Goal: Transaction & Acquisition: Purchase product/service

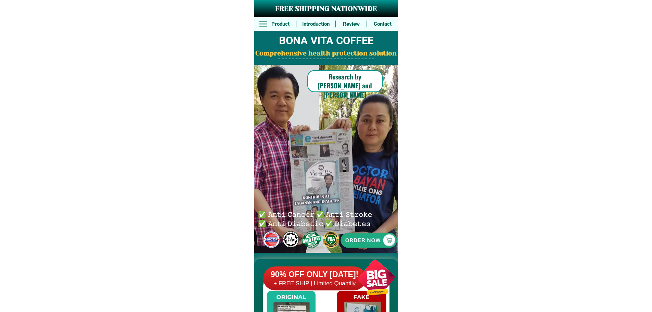
click at [386, 245] on div at bounding box center [369, 240] width 149 height 149
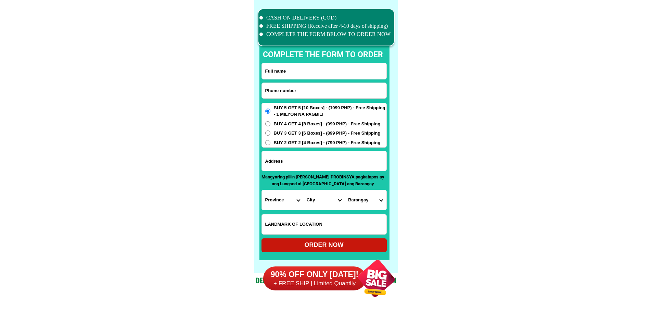
scroll to position [5324, 0]
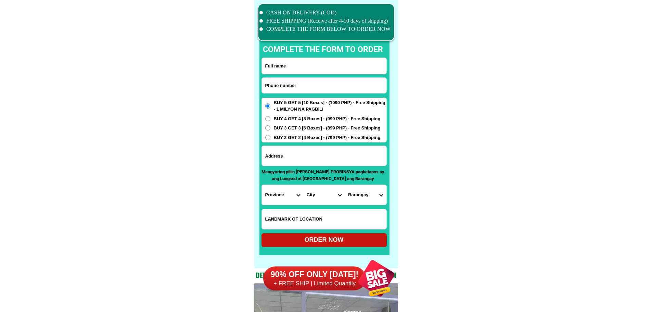
click at [307, 86] on input "Input phone_number" at bounding box center [324, 85] width 125 height 15
paste input "639274678328"
type input "[PHONE_NUMBER]"
click at [330, 70] on input "Input full_name" at bounding box center [324, 66] width 125 height 16
paste input "[PERSON_NAME]"
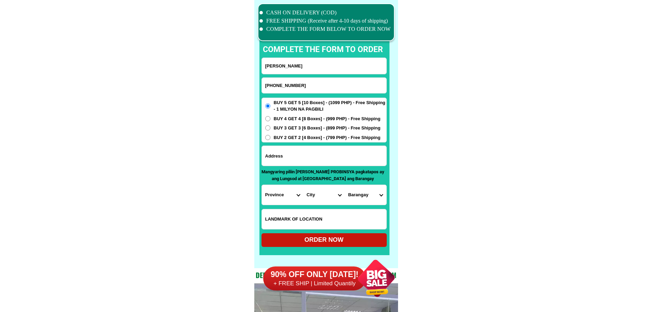
click at [330, 67] on input "[PERSON_NAME]" at bounding box center [324, 66] width 125 height 16
paste input "Input full_name"
type input "[PERSON_NAME]"
click at [341, 148] on input "Input address" at bounding box center [324, 156] width 125 height 20
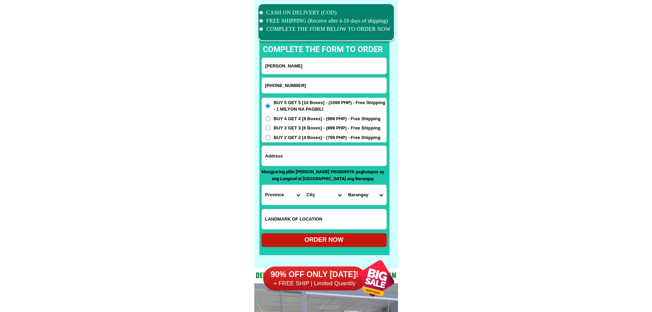
paste input "SARMINGAN , [GEOGRAPHIC_DATA], [GEOGRAPHIC_DATA]"
type input "SARMINGAN , [GEOGRAPHIC_DATA], [GEOGRAPHIC_DATA]"
click at [300, 210] on input "Input LANDMARKOFLOCATION" at bounding box center [324, 219] width 125 height 20
paste input "East area"
type input "East area"
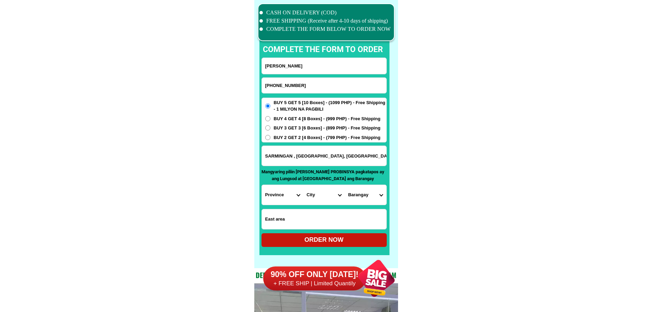
click at [289, 196] on select "Province [GEOGRAPHIC_DATA] [GEOGRAPHIC_DATA] [GEOGRAPHIC_DATA] [GEOGRAPHIC_DATA…" at bounding box center [282, 195] width 41 height 20
select select "63_682"
click at [320, 197] on select "City [GEOGRAPHIC_DATA][PERSON_NAME][GEOGRAPHIC_DATA][GEOGRAPHIC_DATA][GEOGRAPHI…" at bounding box center [323, 195] width 41 height 20
select select "63_6828106"
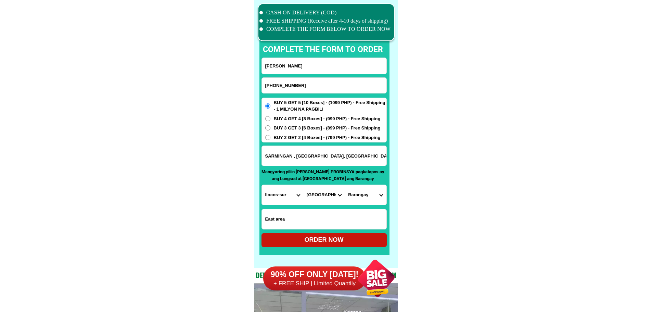
click at [372, 198] on select "Barangay Abuor Ambulogan [PERSON_NAME] Banglayan Bantay abot Bulanos Cadacad Ca…" at bounding box center [365, 195] width 41 height 20
select select "63_682810675957"
click at [321, 235] on div "ORDER NOW" at bounding box center [324, 240] width 125 height 14
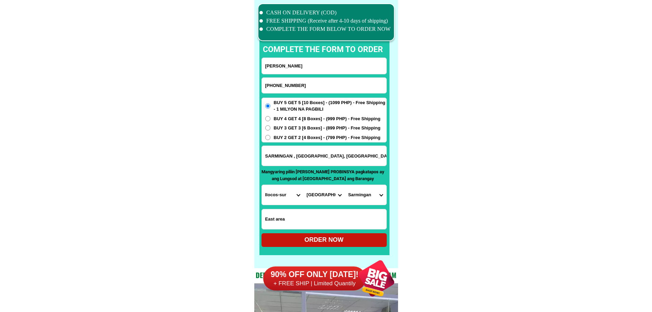
radio input "true"
click at [274, 84] on input "[PHONE_NUMBER]" at bounding box center [324, 85] width 125 height 15
paste input "09216026913"
type input "09216026913"
click at [285, 67] on input "Input full_name" at bounding box center [324, 66] width 125 height 16
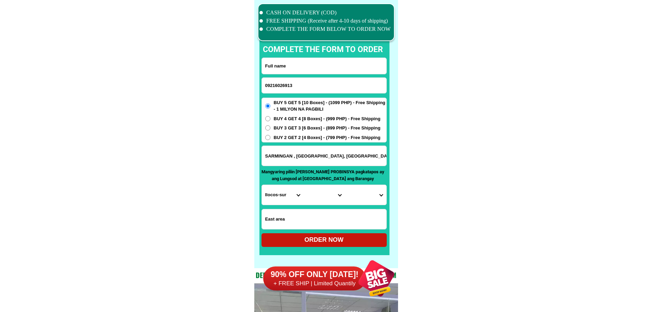
paste input "[PERSON_NAME]"
type input "[PERSON_NAME]"
click at [298, 137] on span "BUY 2 GET 2 [4 Boxes] - (799 PHP) - Free Shipping" at bounding box center [327, 137] width 107 height 7
click at [271, 137] on input "BUY 2 GET 2 [4 Boxes] - (799 PHP) - Free Shipping" at bounding box center [267, 137] width 5 height 5
radio input "true"
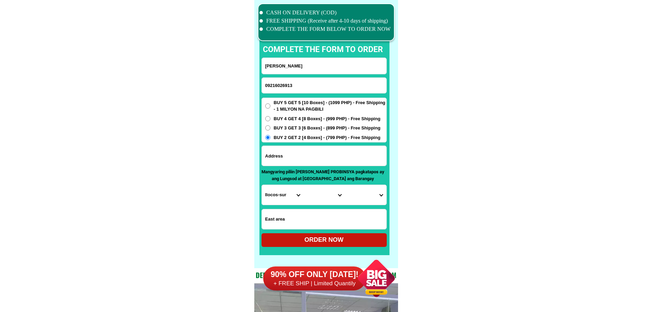
click at [312, 159] on input "Input address" at bounding box center [324, 156] width 125 height 20
paste input "Shop no. 65 PCC market site [GEOGRAPHIC_DATA][PERSON_NAME]"
type input "Shop no. 65 PCC market site [GEOGRAPHIC_DATA][PERSON_NAME]"
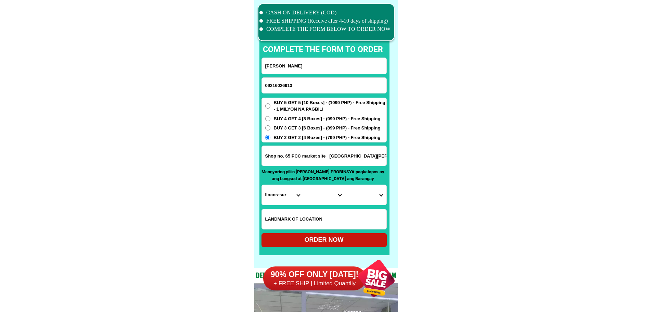
click at [325, 223] on input "Input LANDMARKOFLOCATION" at bounding box center [324, 219] width 125 height 20
paste input "Infront Mabuhay building"
type input "Infront Mabuhay building"
drag, startPoint x: 334, startPoint y: 161, endPoint x: 484, endPoint y: 177, distance: 151.5
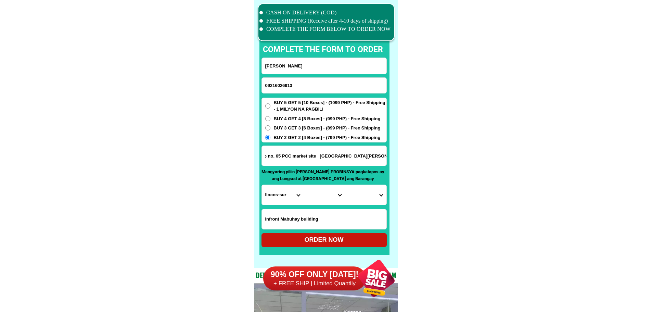
click at [287, 195] on select "Province [GEOGRAPHIC_DATA] [GEOGRAPHIC_DATA] [GEOGRAPHIC_DATA] [GEOGRAPHIC_DATA…" at bounding box center [282, 195] width 41 height 20
select select "63_394"
click at [262, 185] on select "Province [GEOGRAPHIC_DATA] [GEOGRAPHIC_DATA] [GEOGRAPHIC_DATA] [GEOGRAPHIC_DATA…" at bounding box center [282, 195] width 41 height 20
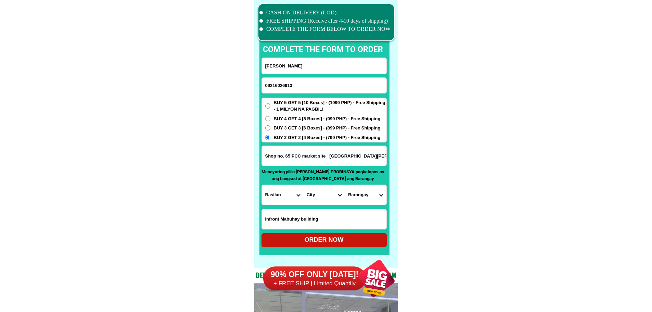
click at [325, 195] on select "City [PERSON_NAME] Basilan-[GEOGRAPHIC_DATA]-city [GEOGRAPHIC_DATA]-tuburan [GE…" at bounding box center [323, 195] width 41 height 20
select select "63_3944658"
click at [303, 185] on select "City [PERSON_NAME] Basilan-[GEOGRAPHIC_DATA]-city [GEOGRAPHIC_DATA]-tuburan [GE…" at bounding box center [323, 195] width 41 height 20
click at [375, 201] on select "Barangay Aguada Balatanay Baluno Begang Binuangan Busay Cabunbata [PERSON_NAME]…" at bounding box center [365, 195] width 41 height 20
select select "63_39446581218"
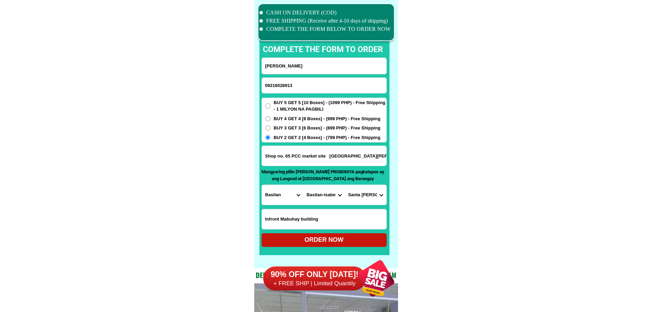
click at [363, 240] on div "ORDER NOW" at bounding box center [324, 239] width 125 height 9
type input "Shop no. 65 PCC market site [GEOGRAPHIC_DATA][PERSON_NAME]"
radio input "true"
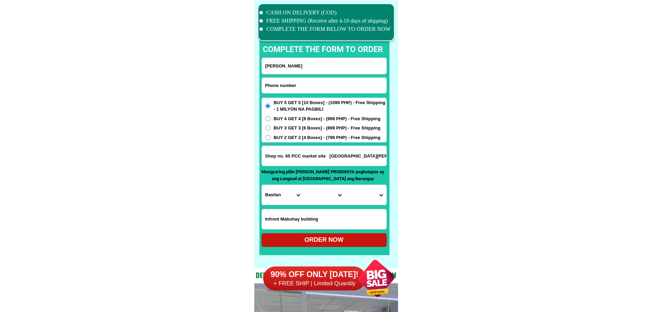
click at [308, 79] on input "Input phone_number" at bounding box center [324, 85] width 125 height 15
paste input "09507886770"
type input "09507886770"
click at [303, 71] on input "Input full_name" at bounding box center [324, 66] width 125 height 16
paste input "[PERSON_NAME]"
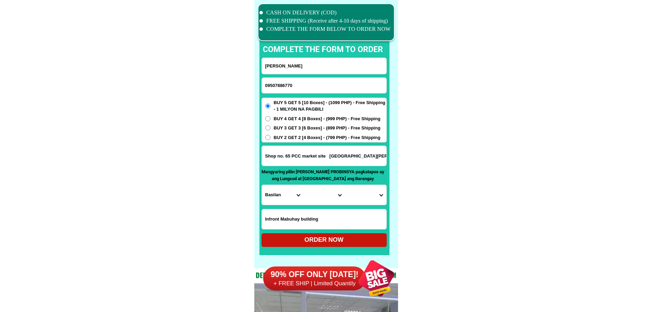
type input "[PERSON_NAME]"
click at [350, 151] on input "Input address" at bounding box center [324, 156] width 125 height 20
paste input "[STREET_ADDRESS]."
type input "[STREET_ADDRESS]."
click at [296, 218] on input "Input LANDMARKOFLOCATION" at bounding box center [324, 219] width 125 height 20
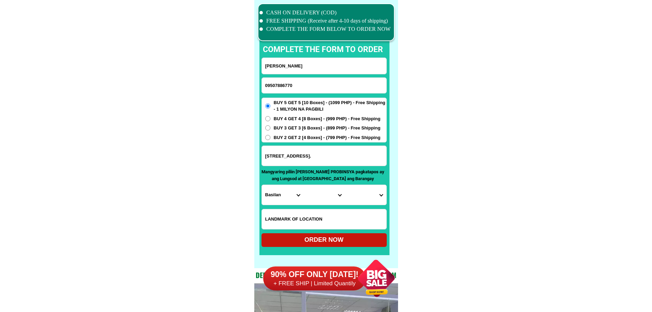
paste input "Corner [GEOGRAPHIC_DATA],back of waiting shed."
type input "Corner [GEOGRAPHIC_DATA],back of waiting shed."
click at [291, 195] on select "Province [GEOGRAPHIC_DATA] [GEOGRAPHIC_DATA] [GEOGRAPHIC_DATA] [GEOGRAPHIC_DATA…" at bounding box center [282, 195] width 41 height 20
click at [265, 201] on select "Province [GEOGRAPHIC_DATA] [GEOGRAPHIC_DATA] [GEOGRAPHIC_DATA] [GEOGRAPHIC_DATA…" at bounding box center [282, 195] width 41 height 20
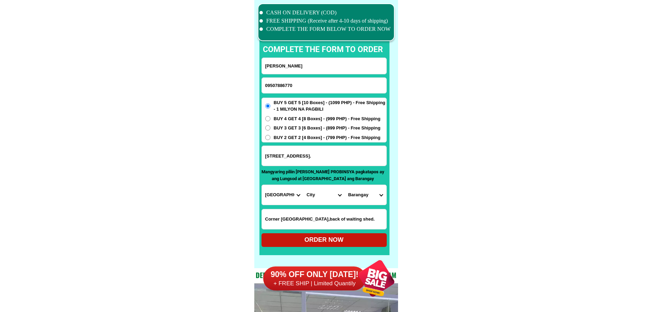
select select "63_247"
click at [323, 193] on select "City [GEOGRAPHIC_DATA] [PERSON_NAME][GEOGRAPHIC_DATA]-city [GEOGRAPHIC_DATA] [G…" at bounding box center [323, 195] width 41 height 20
select select "63_2472208"
click at [303, 185] on select "City [GEOGRAPHIC_DATA] [PERSON_NAME][GEOGRAPHIC_DATA]-city [GEOGRAPHIC_DATA] [G…" at bounding box center [323, 195] width 41 height 20
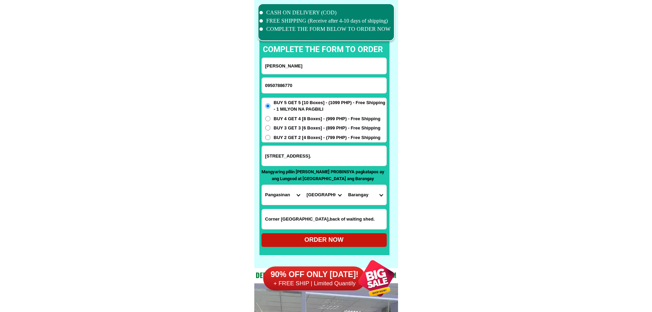
click at [366, 195] on select "Barangay Abanon Agdao Anando Ano Antipangol Aponit Bacnar Balaya Balayong Baldo…" at bounding box center [365, 195] width 41 height 20
select select "63_24722087491"
click at [345, 185] on select "Barangay Abanon Agdao Anando Ano Antipangol Aponit Bacnar Balaya Balayong Baldo…" at bounding box center [365, 195] width 41 height 20
click at [313, 118] on span "BUY 4 GET 4 [8 Boxes] - (999 PHP) - Free Shipping" at bounding box center [327, 118] width 107 height 7
click at [271, 118] on input "BUY 4 GET 4 [8 Boxes] - (999 PHP) - Free Shipping" at bounding box center [267, 118] width 5 height 5
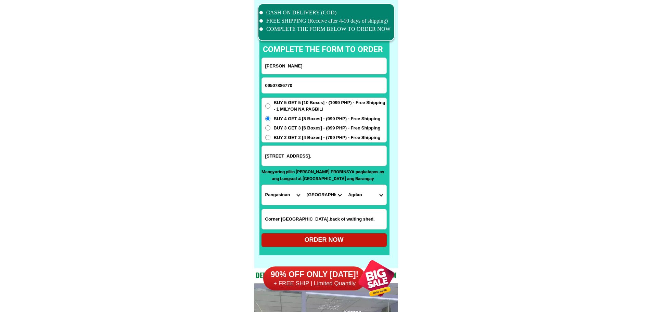
click at [325, 251] on div "90% OFF ONLY [DATE]! + FREE SHIP | Limited Quantily" at bounding box center [333, 278] width 140 height 54
click at [325, 245] on div "ORDER NOW" at bounding box center [324, 240] width 125 height 14
radio input "true"
